Goal: Transaction & Acquisition: Purchase product/service

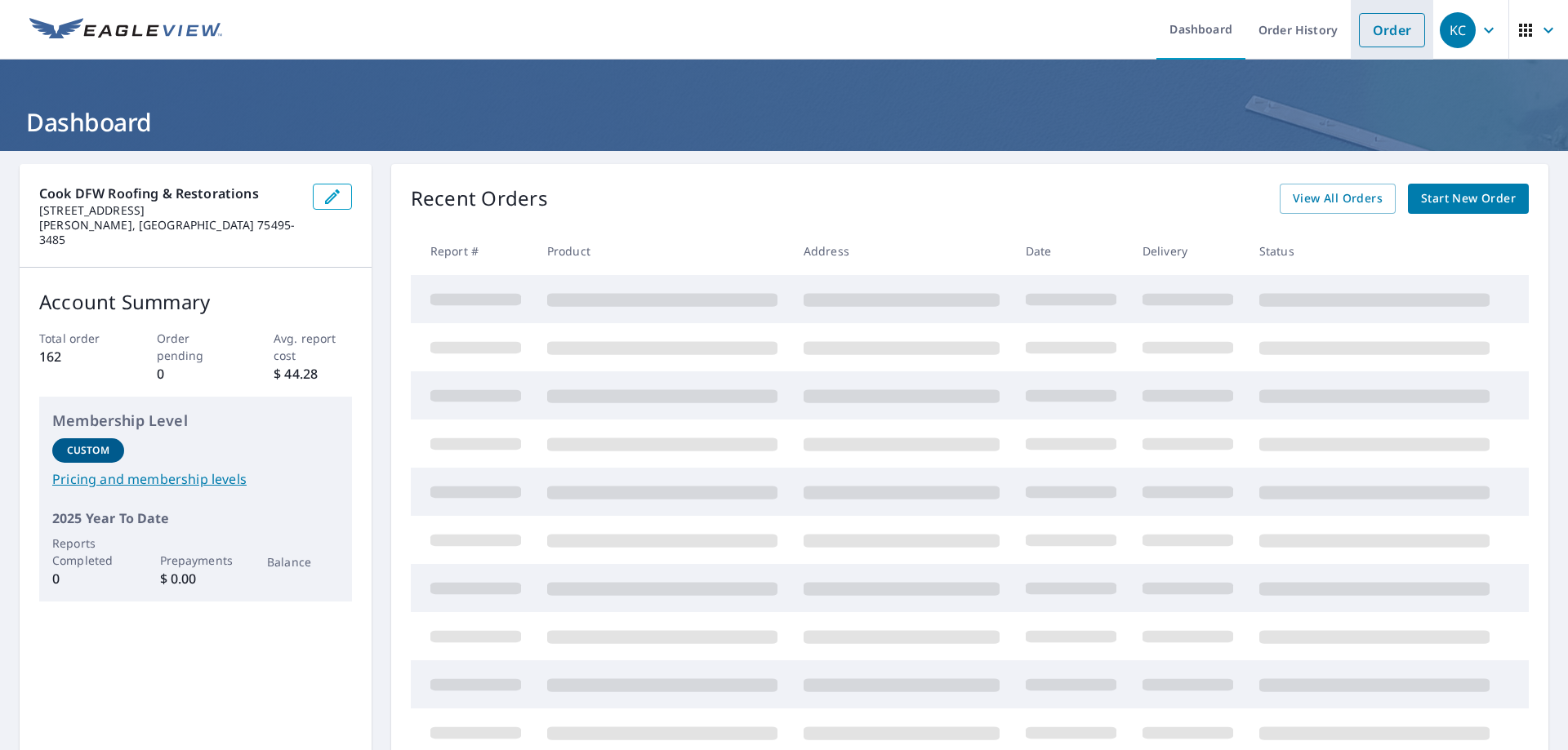
click at [1382, 30] on link "Order" at bounding box center [1392, 30] width 67 height 34
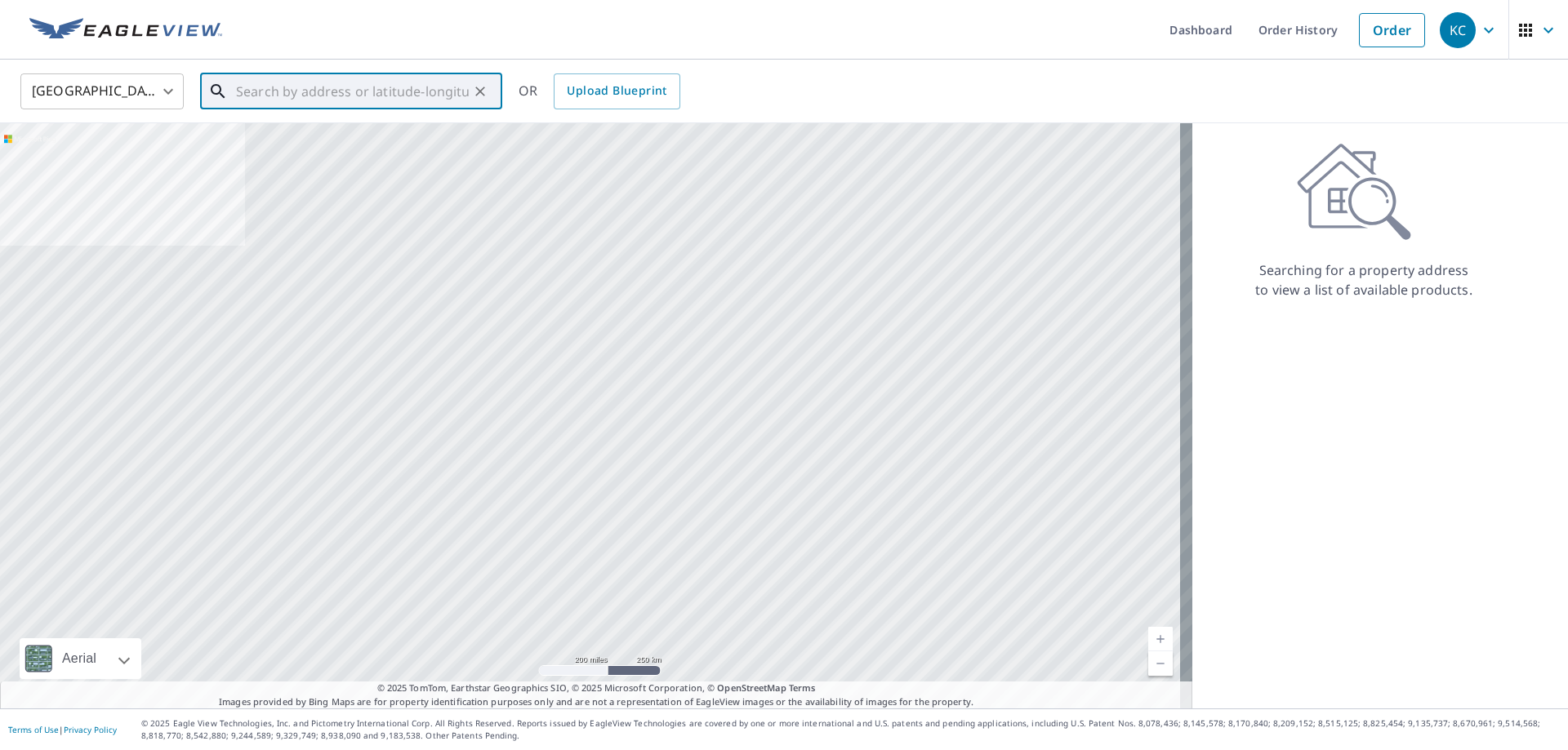
click at [257, 89] on input "text" at bounding box center [352, 91] width 233 height 46
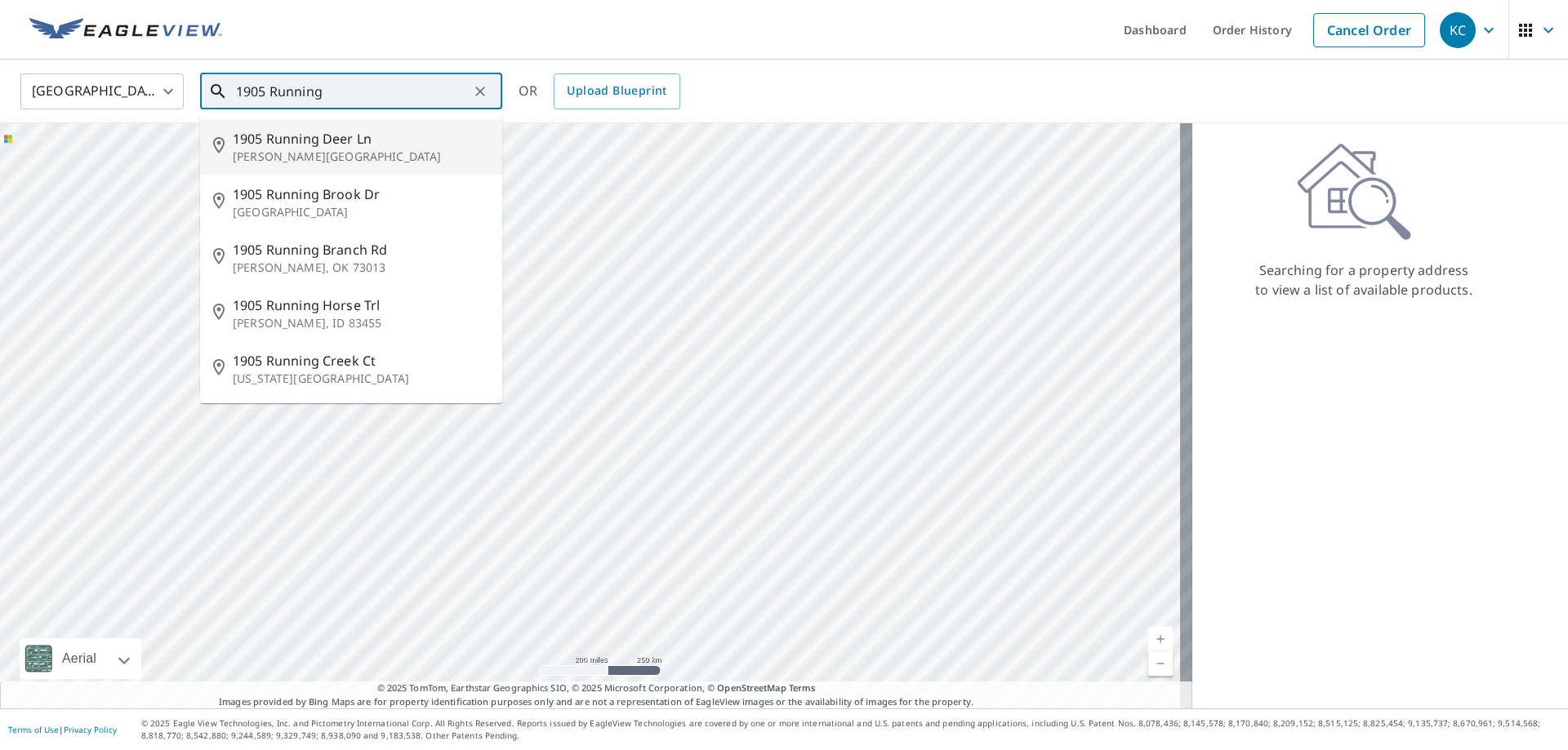
click at [276, 151] on p "[PERSON_NAME][GEOGRAPHIC_DATA]" at bounding box center [361, 156] width 257 height 16
type input "1905 Running Deer [PERSON_NAME][GEOGRAPHIC_DATA]"
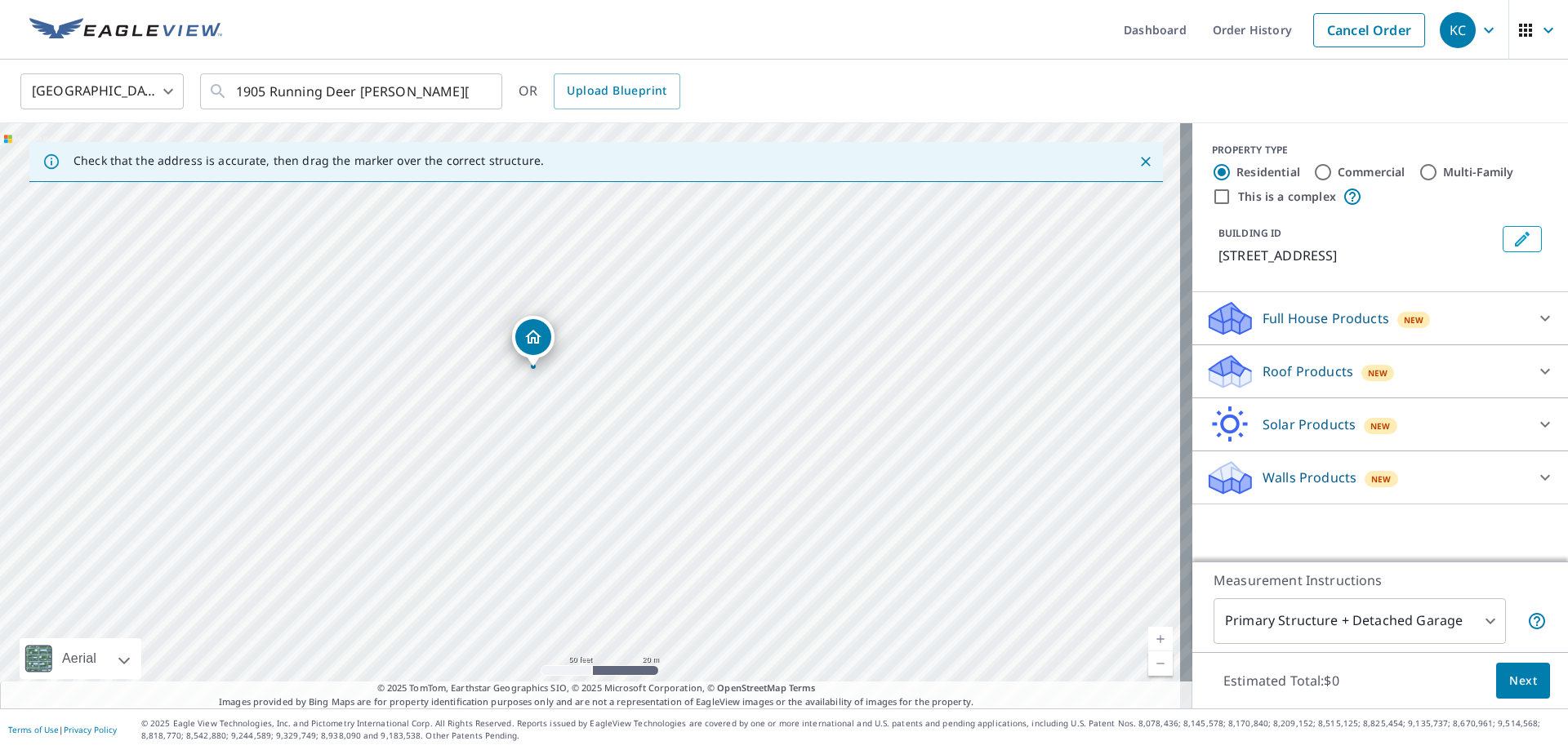
click at [1343, 365] on div "Roof Products New" at bounding box center [1365, 372] width 320 height 38
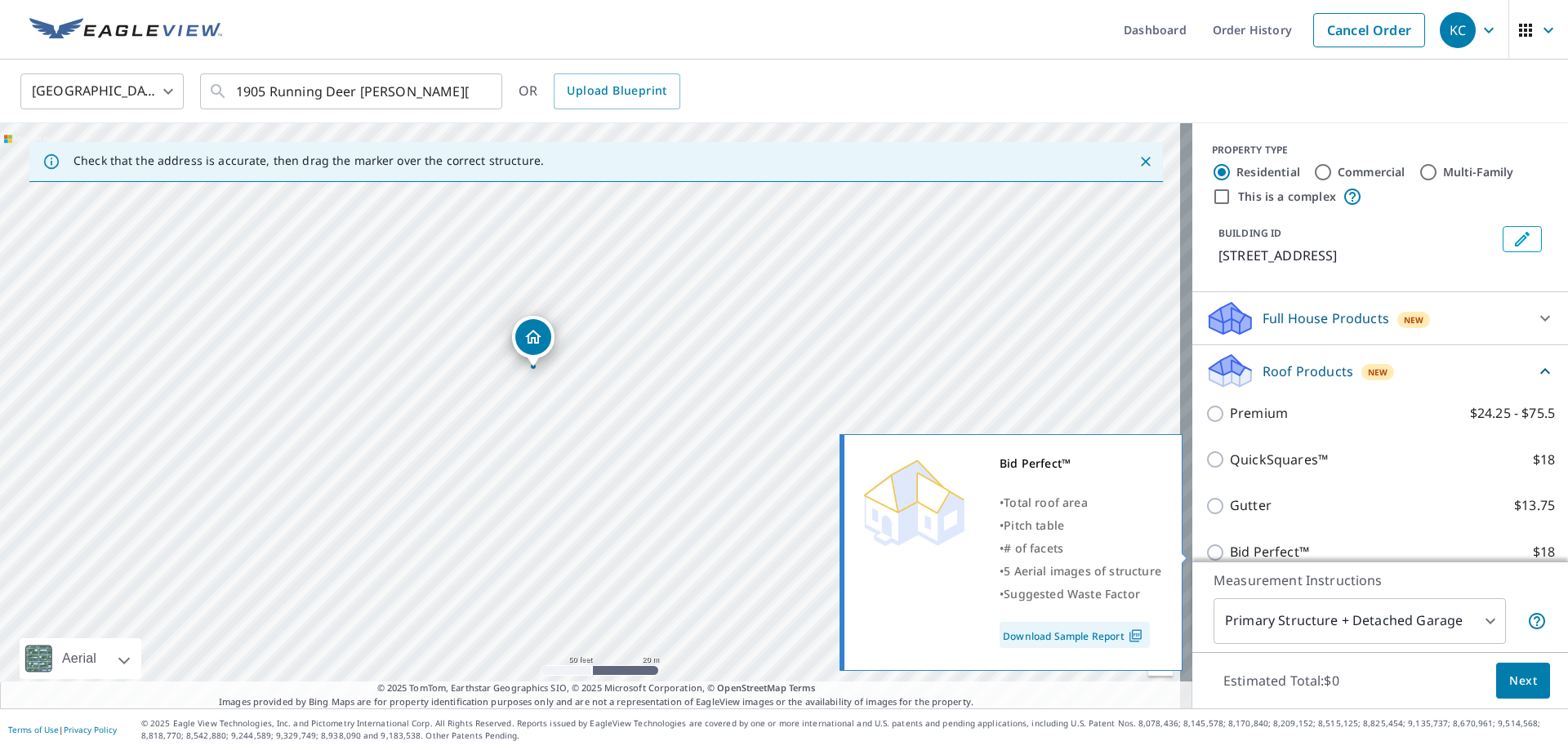
click at [1285, 550] on p "Bid Perfect™" at bounding box center [1269, 551] width 79 height 20
click at [1230, 550] on input "Bid Perfect™ $18" at bounding box center [1218, 552] width 25 height 20
checkbox input "true"
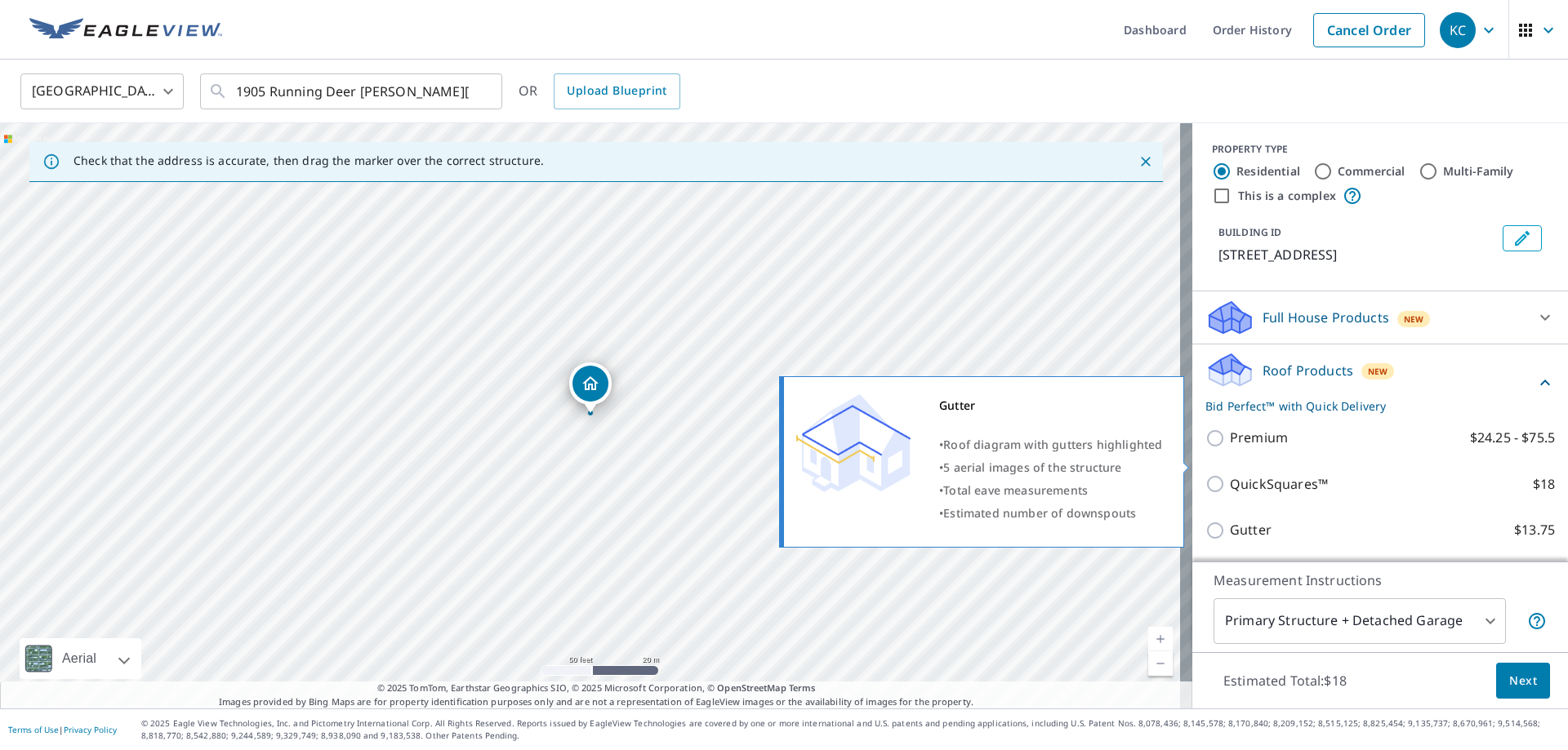
scroll to position [164, 0]
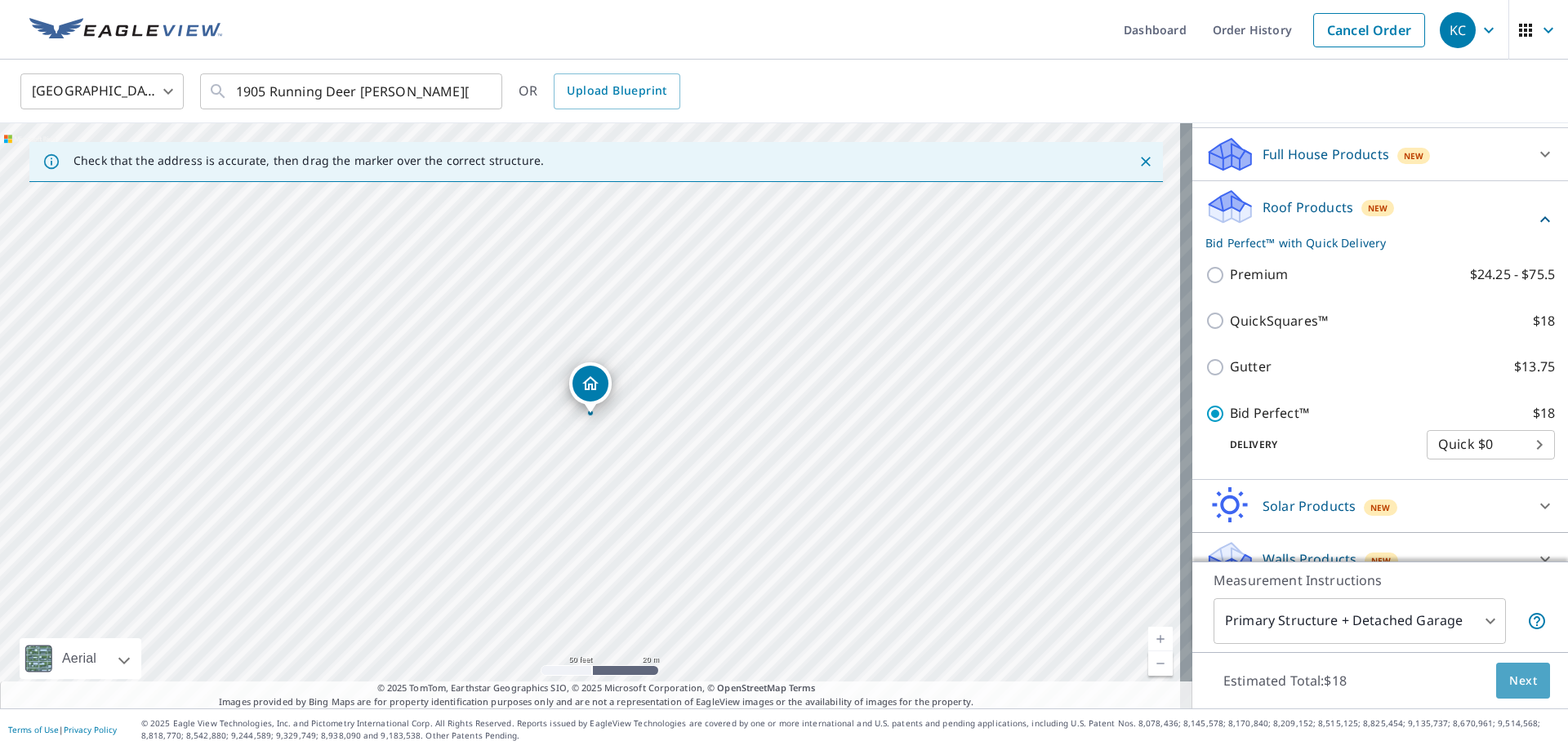
click at [1510, 685] on span "Next" at bounding box center [1523, 681] width 28 height 20
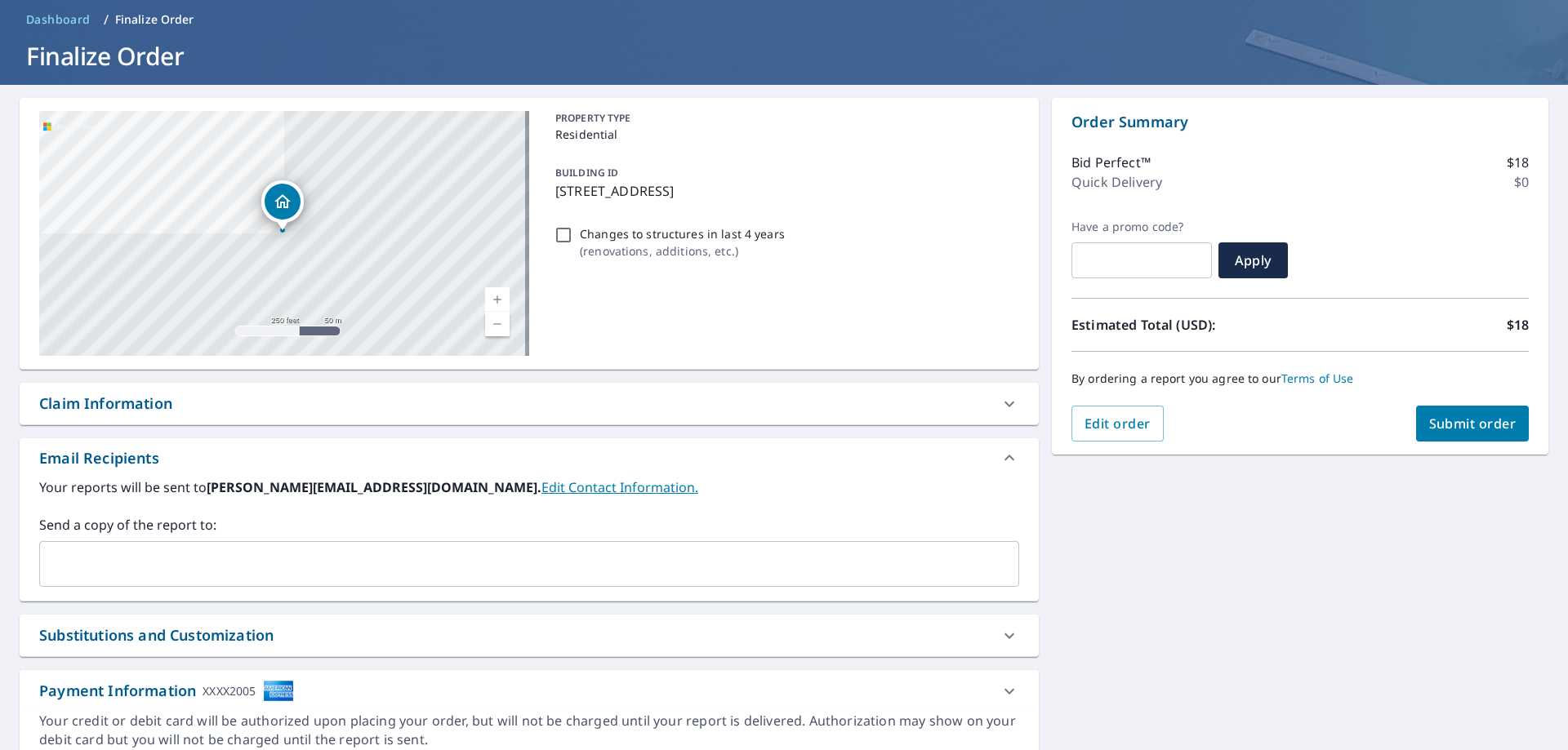
scroll to position [134, 0]
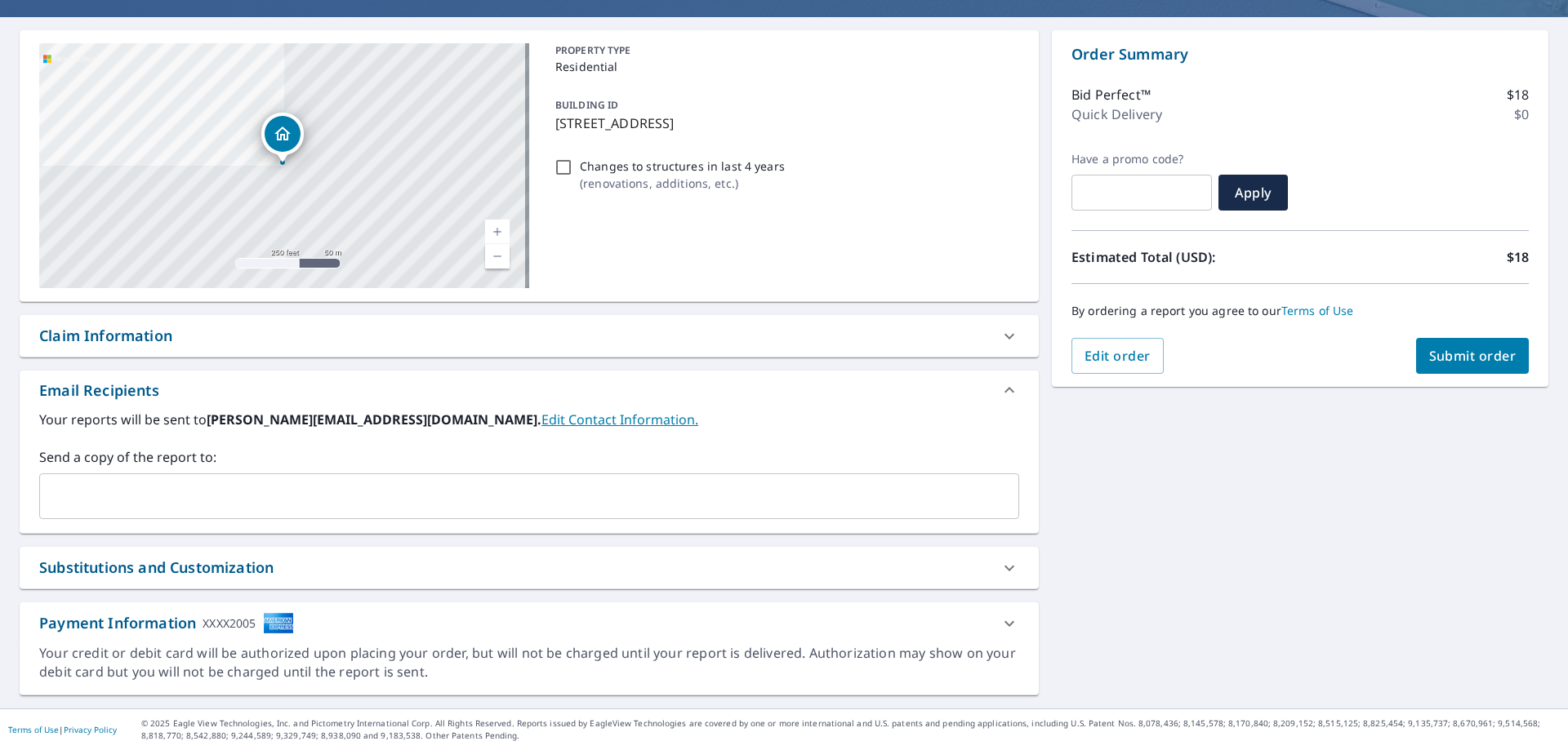
click at [203, 495] on input "text" at bounding box center [517, 496] width 941 height 31
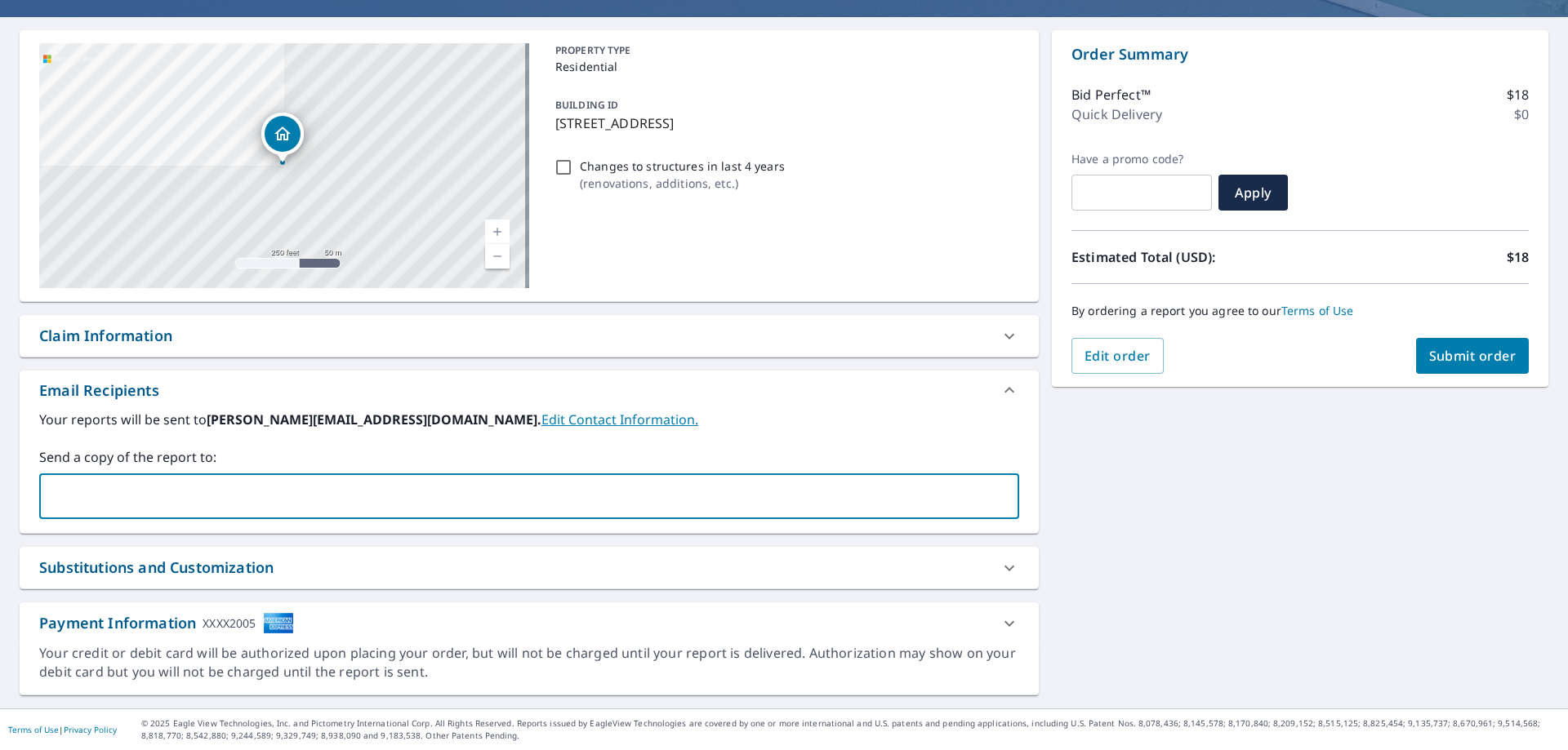
type input "[PERSON_NAME][EMAIL_ADDRESS][DOMAIN_NAME]"
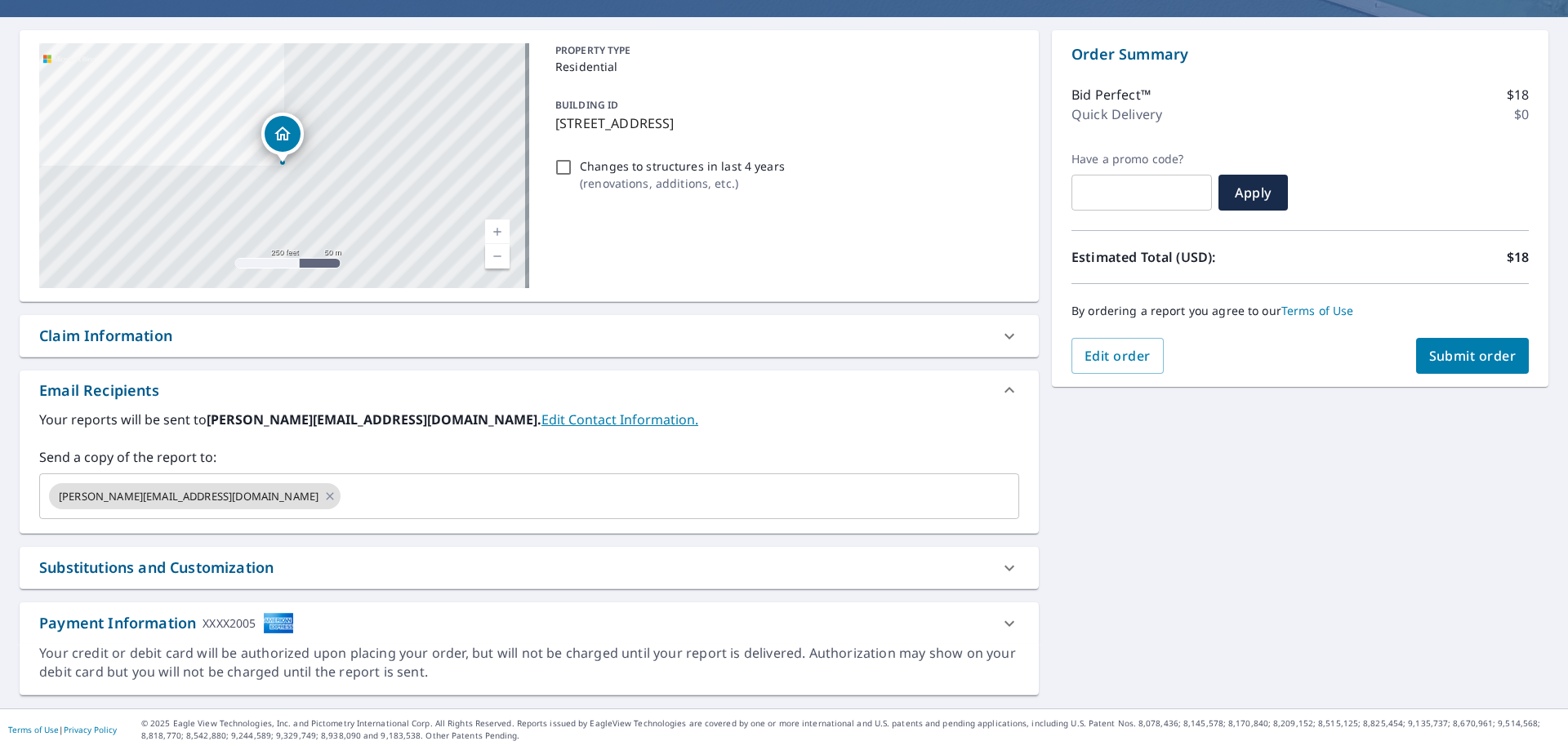
click at [1134, 497] on div "[STREET_ADDRESS][PERSON_NAME] Aerial Road A standard road map Aerial A detailed…" at bounding box center [784, 363] width 1568 height 692
click at [1477, 363] on span "Submit order" at bounding box center [1473, 356] width 87 height 18
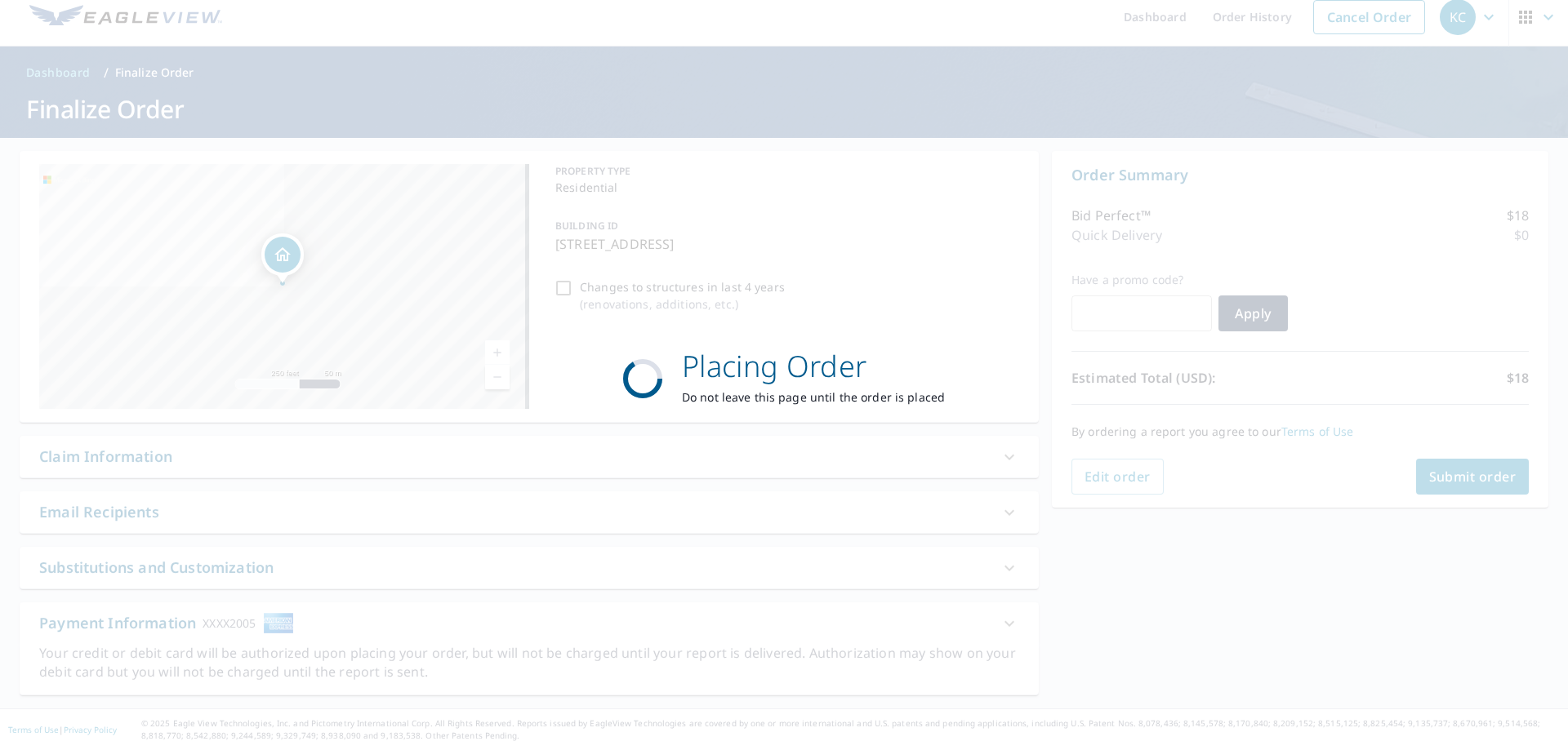
scroll to position [13, 0]
